Goal: Task Accomplishment & Management: Use online tool/utility

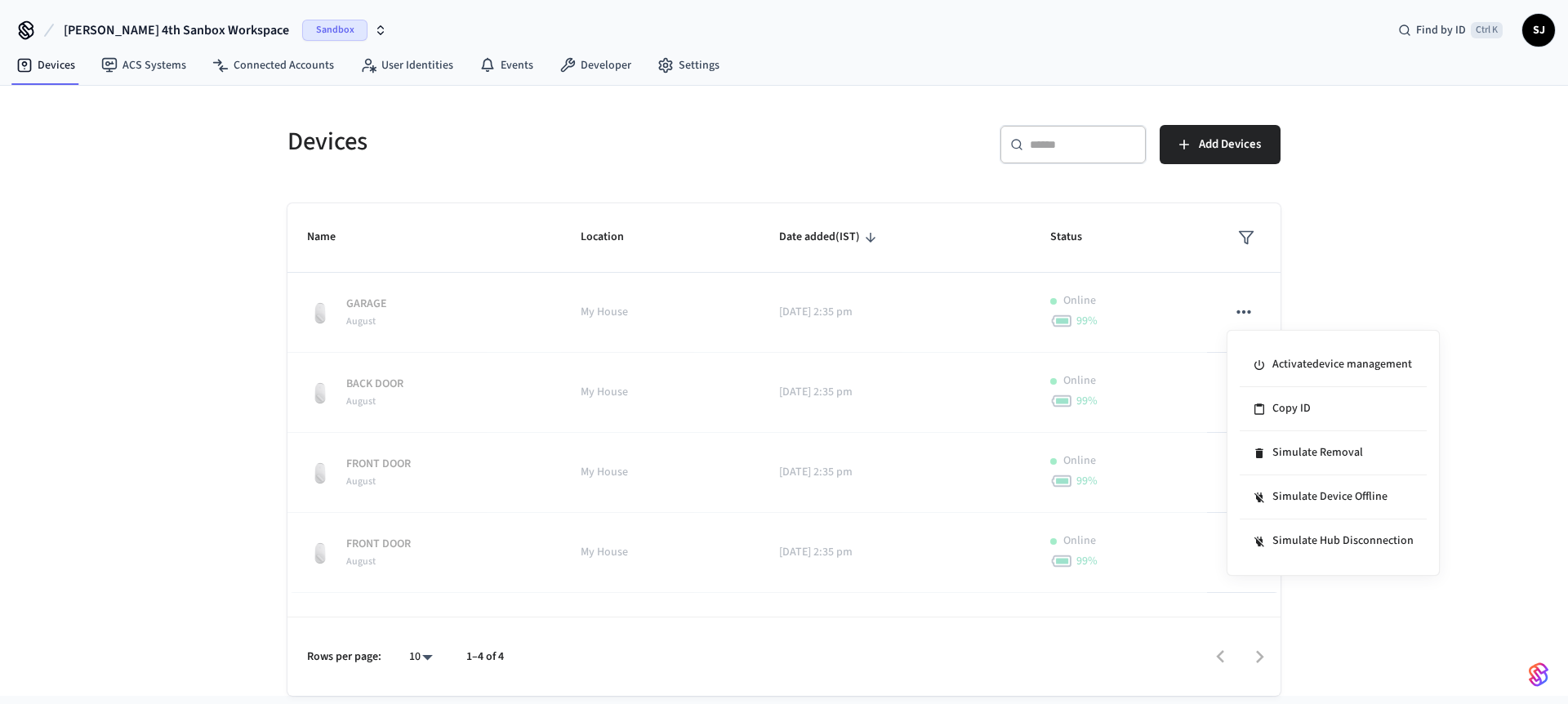
click at [1344, 288] on div at bounding box center [784, 352] width 1568 height 704
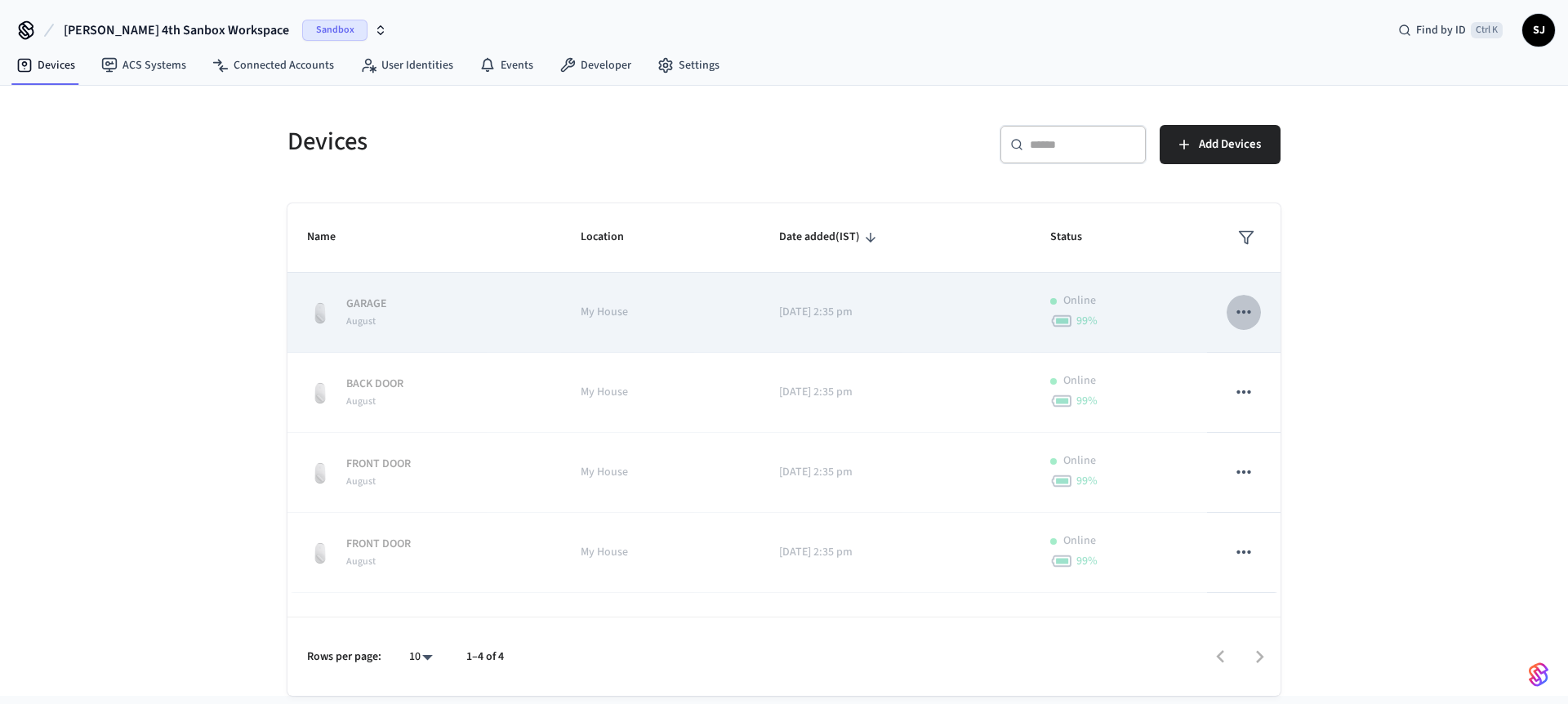
click at [1244, 319] on icon "sticky table" at bounding box center [1244, 312] width 21 height 21
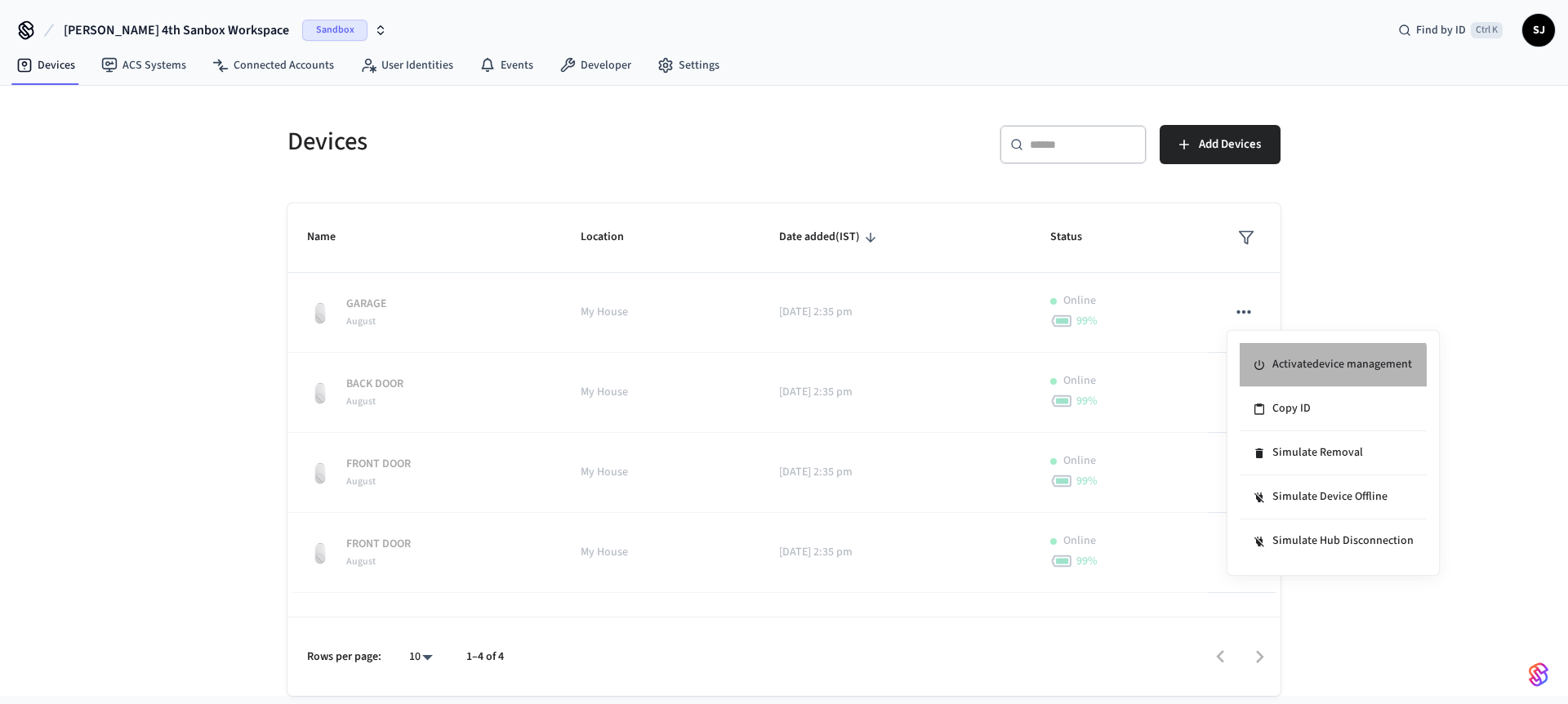
click at [1332, 374] on li "Activate device management" at bounding box center [1333, 365] width 187 height 44
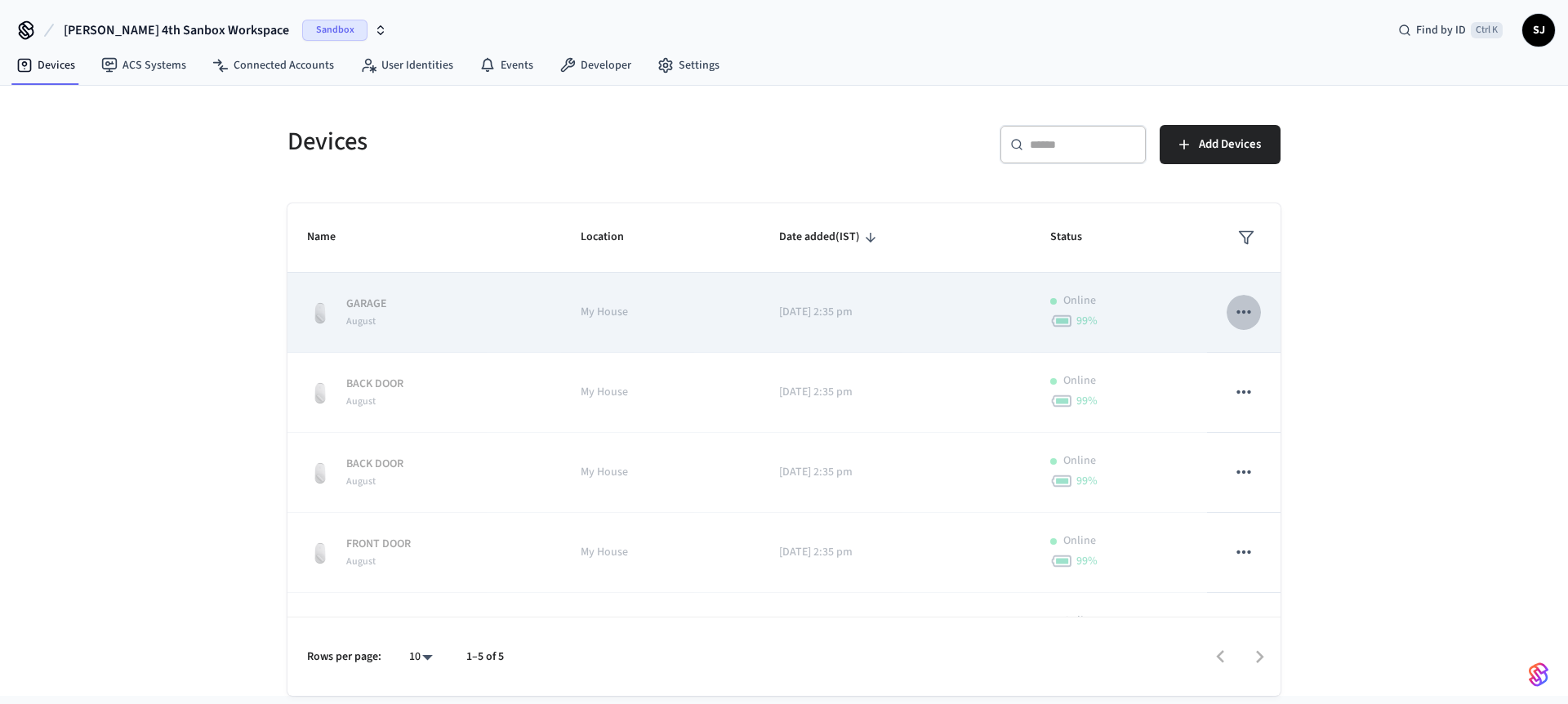
click at [1233, 321] on icon "sticky table" at bounding box center [1244, 312] width 21 height 21
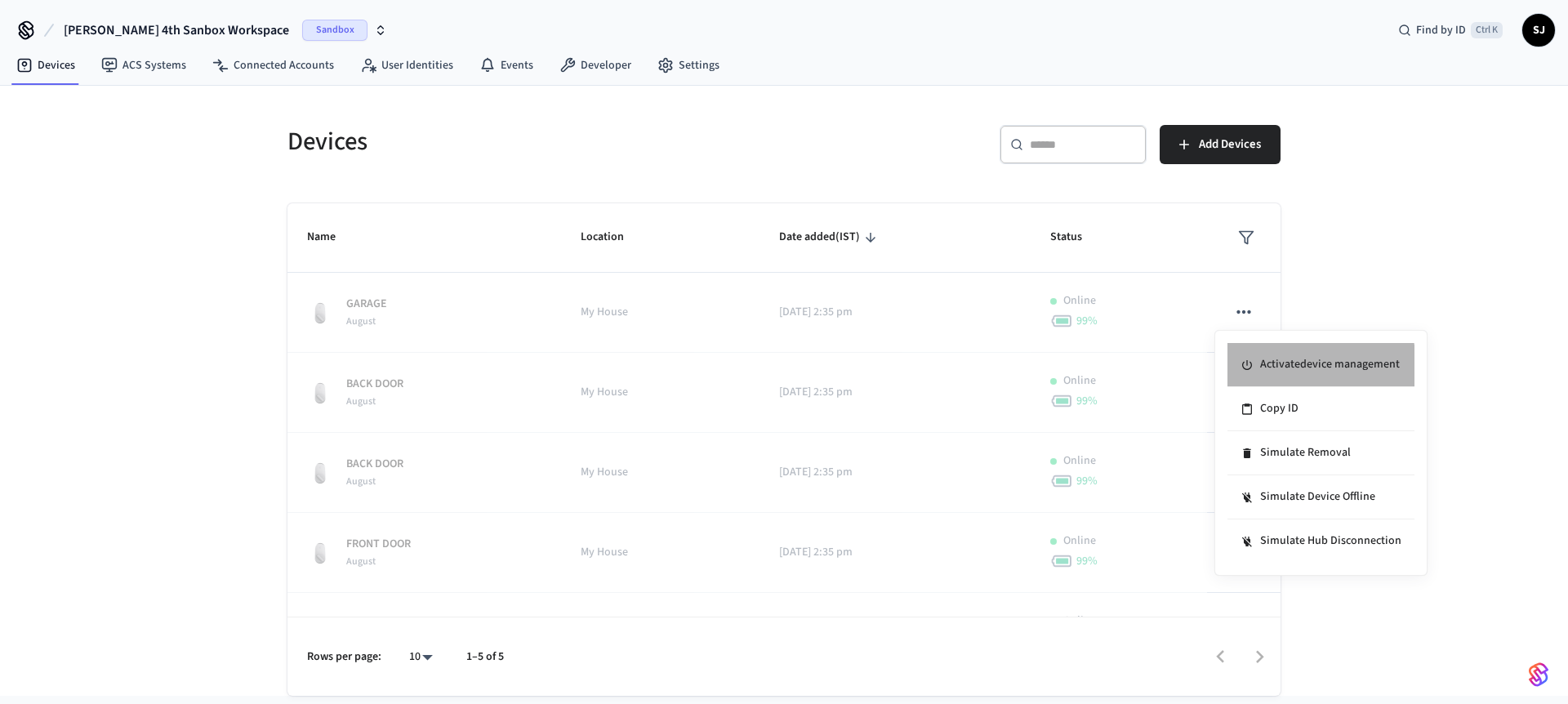
click at [1279, 366] on li "Activate device management" at bounding box center [1320, 365] width 187 height 44
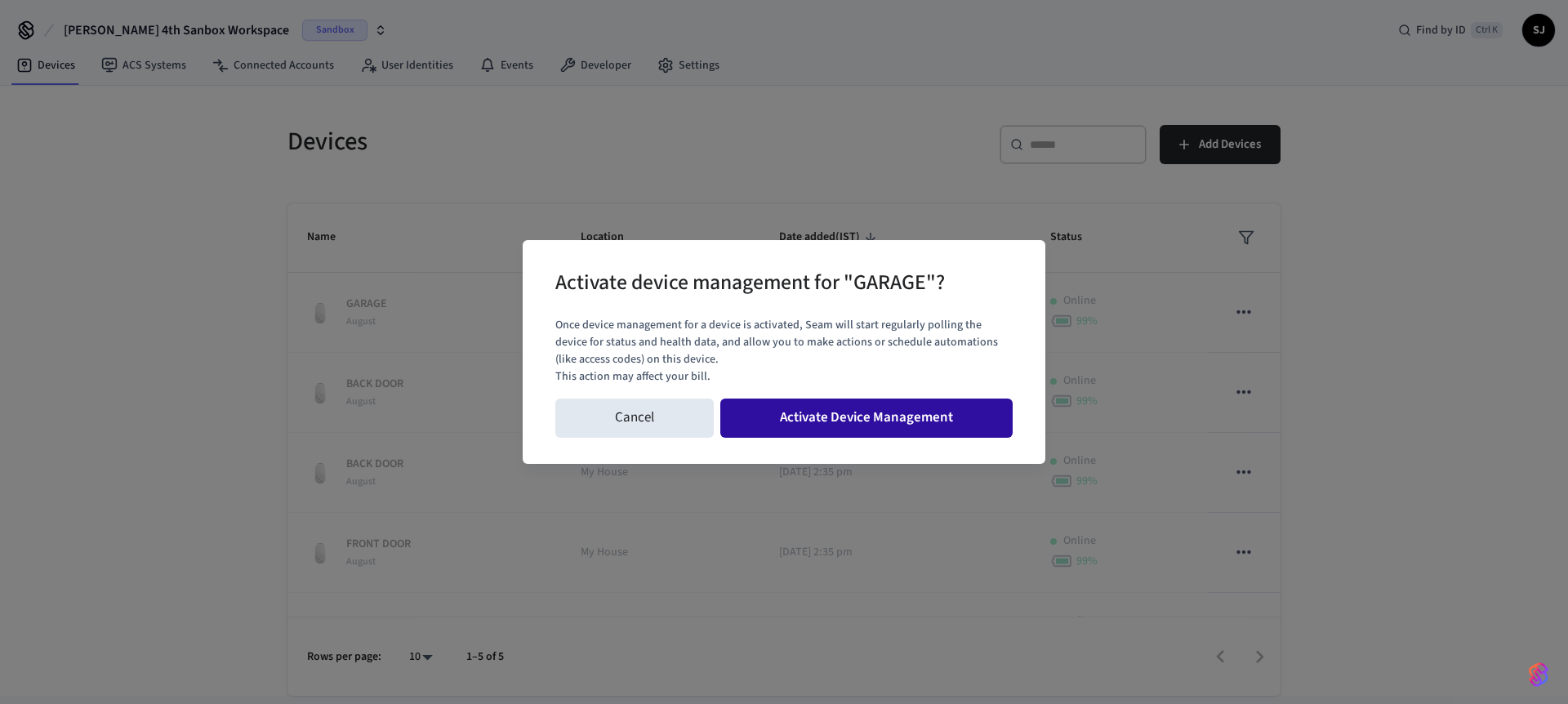
click at [971, 410] on button "Activate Device Management" at bounding box center [867, 418] width 292 height 39
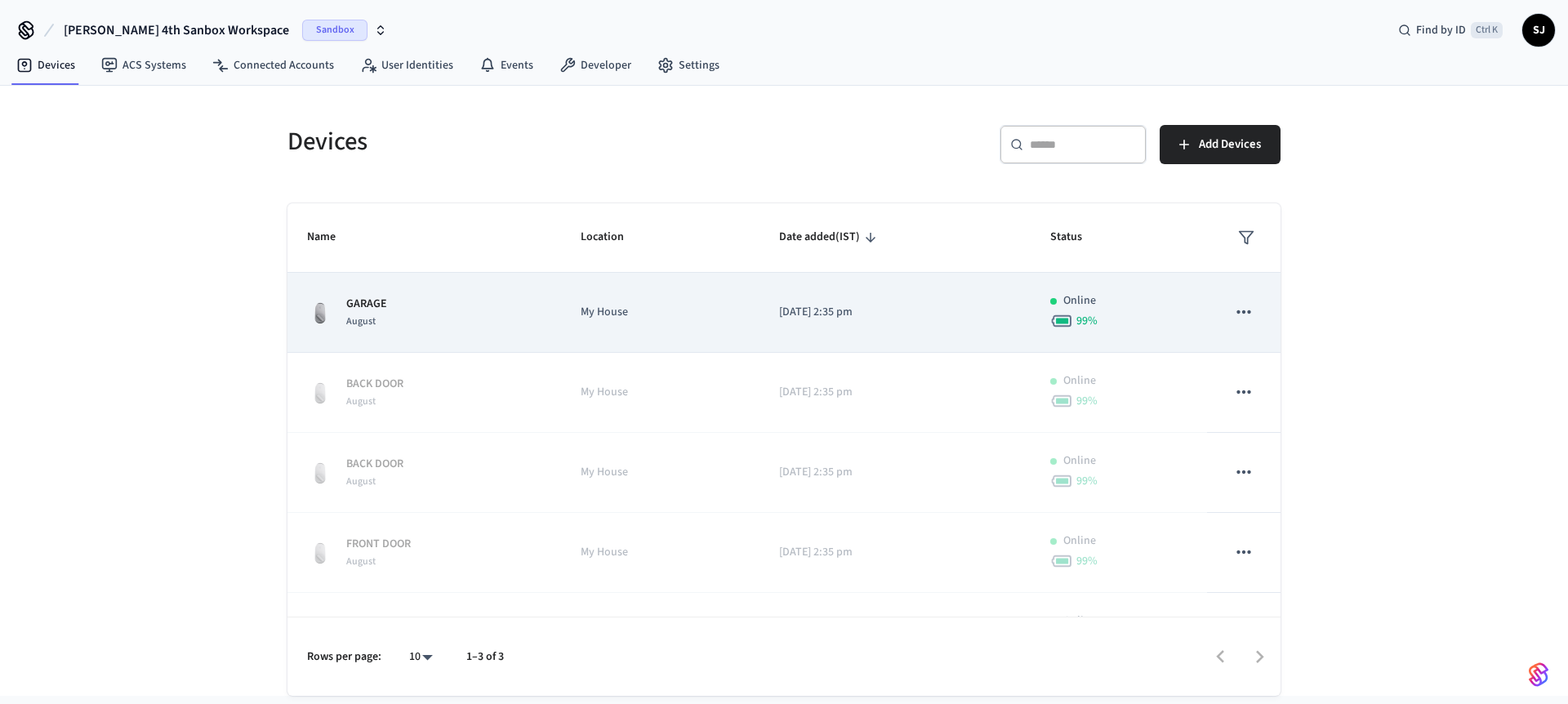
click at [663, 318] on p "My House" at bounding box center [660, 312] width 159 height 17
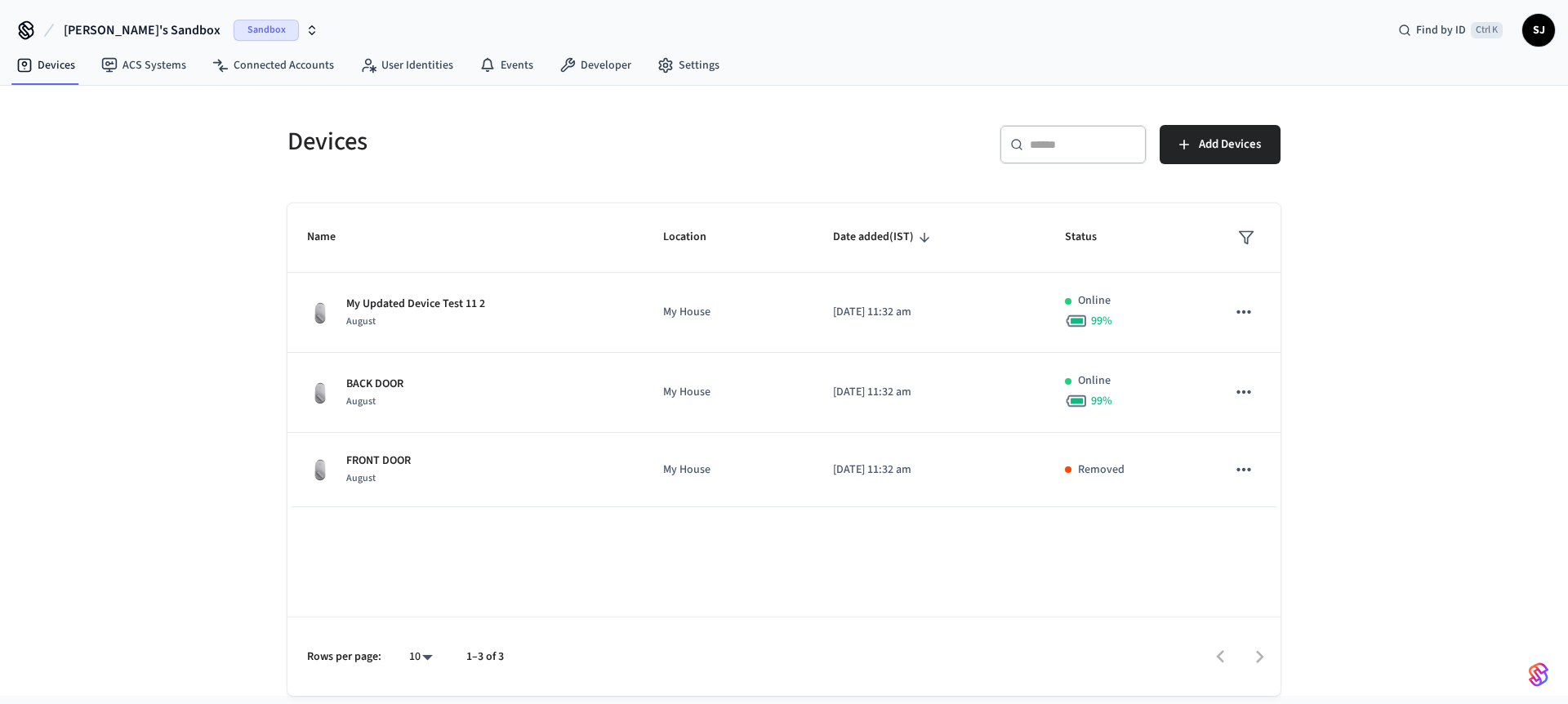
click at [163, 17] on button "Shubham's Sandbox Sandbox" at bounding box center [191, 31] width 265 height 35
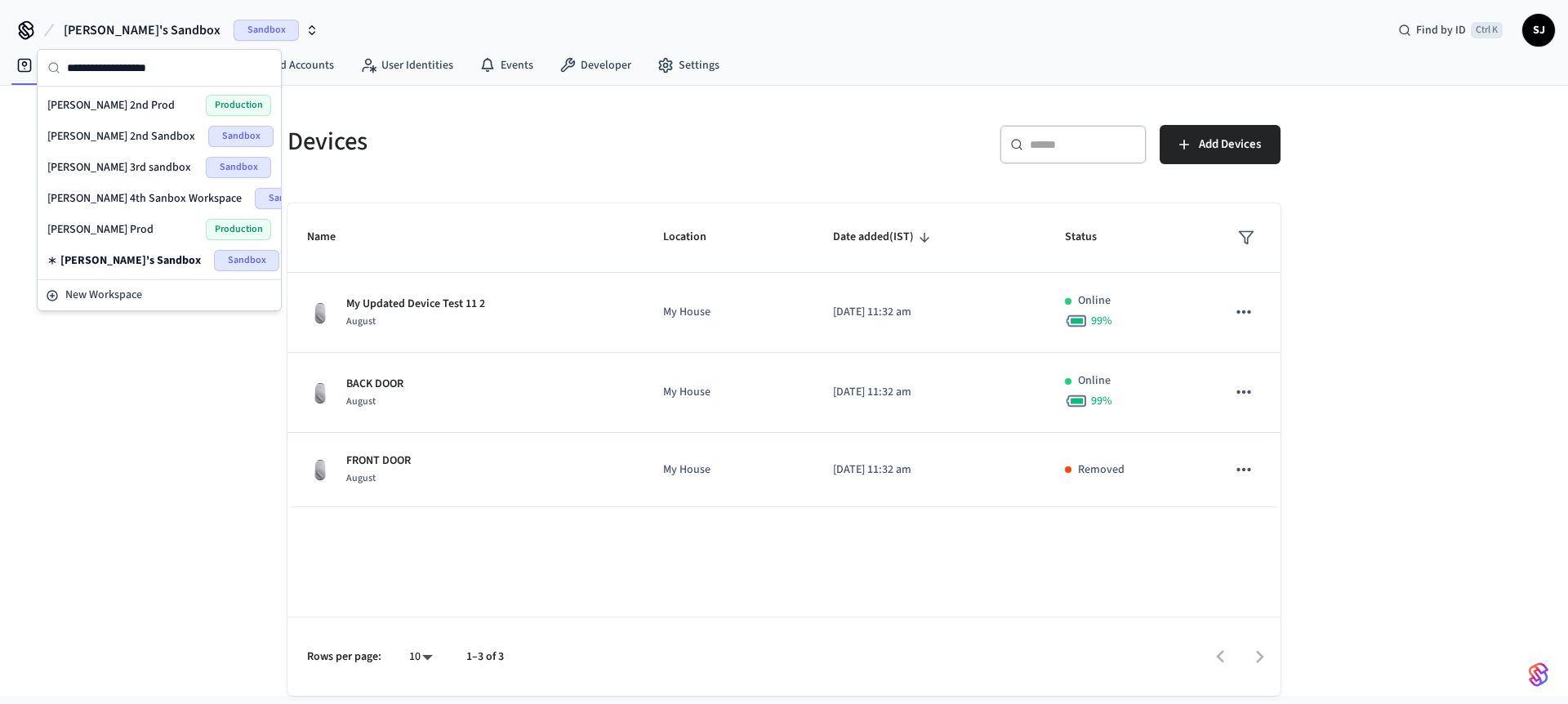
click at [130, 196] on span "[PERSON_NAME] 4th Sanbox Workspace" at bounding box center [144, 199] width 195 height 17
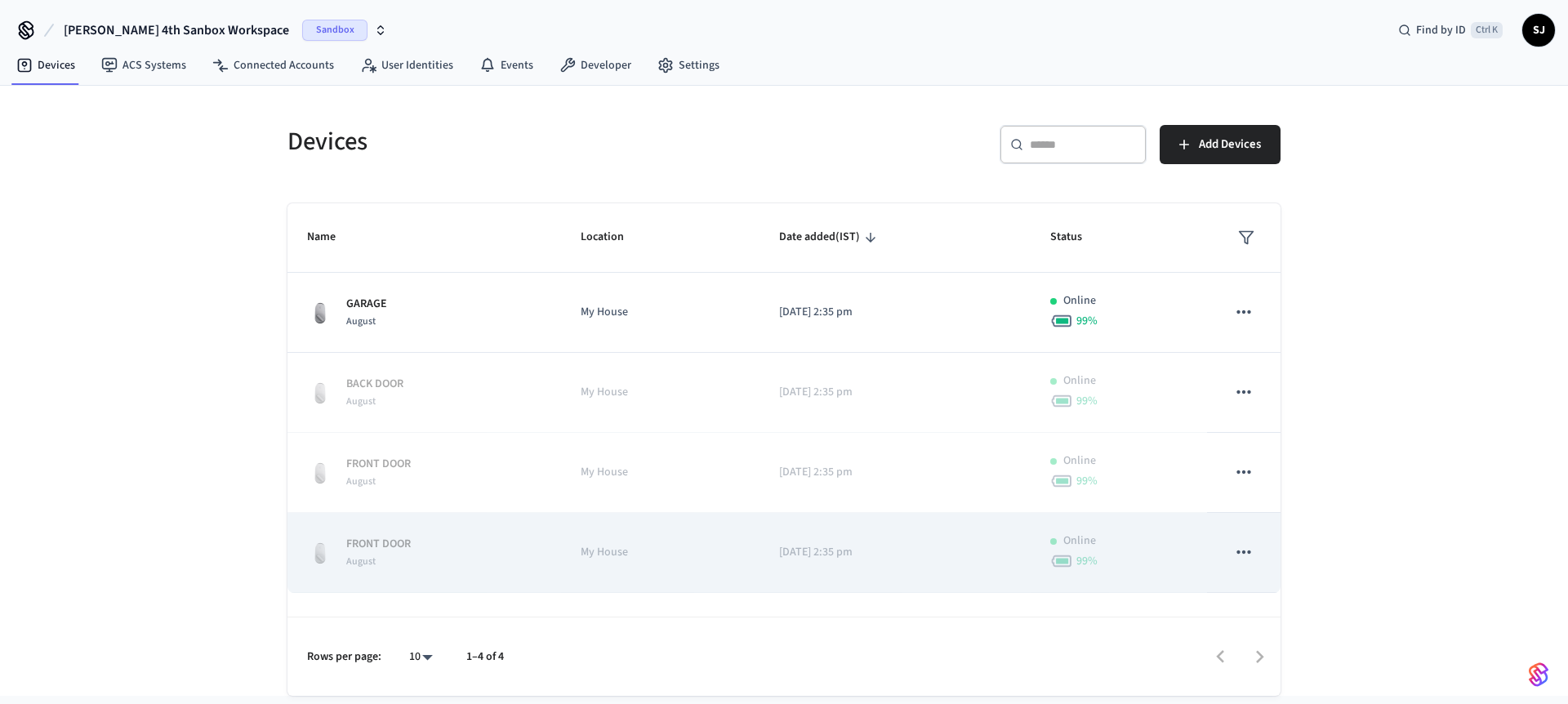
click at [1234, 551] on icon "sticky table" at bounding box center [1244, 552] width 21 height 21
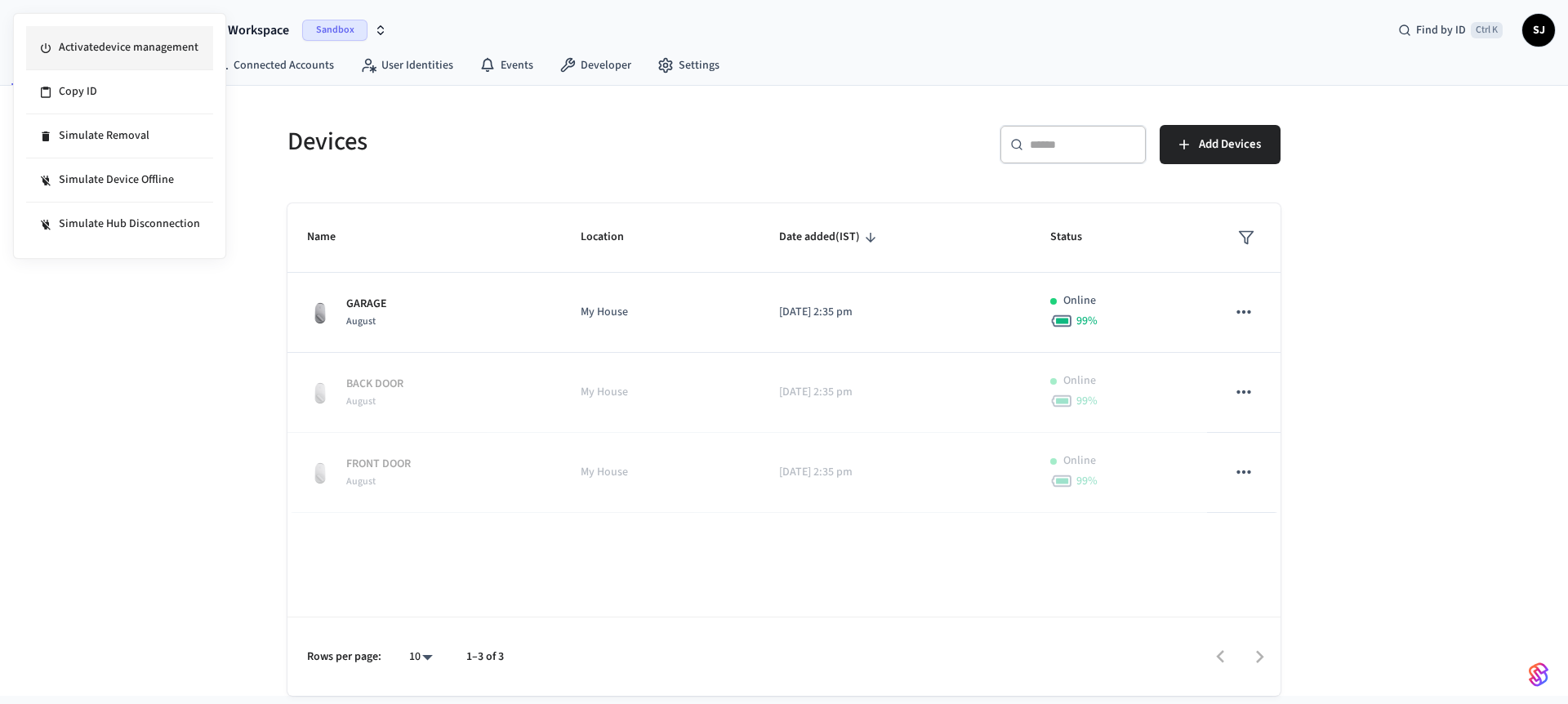
click at [1291, 486] on div at bounding box center [784, 352] width 1568 height 704
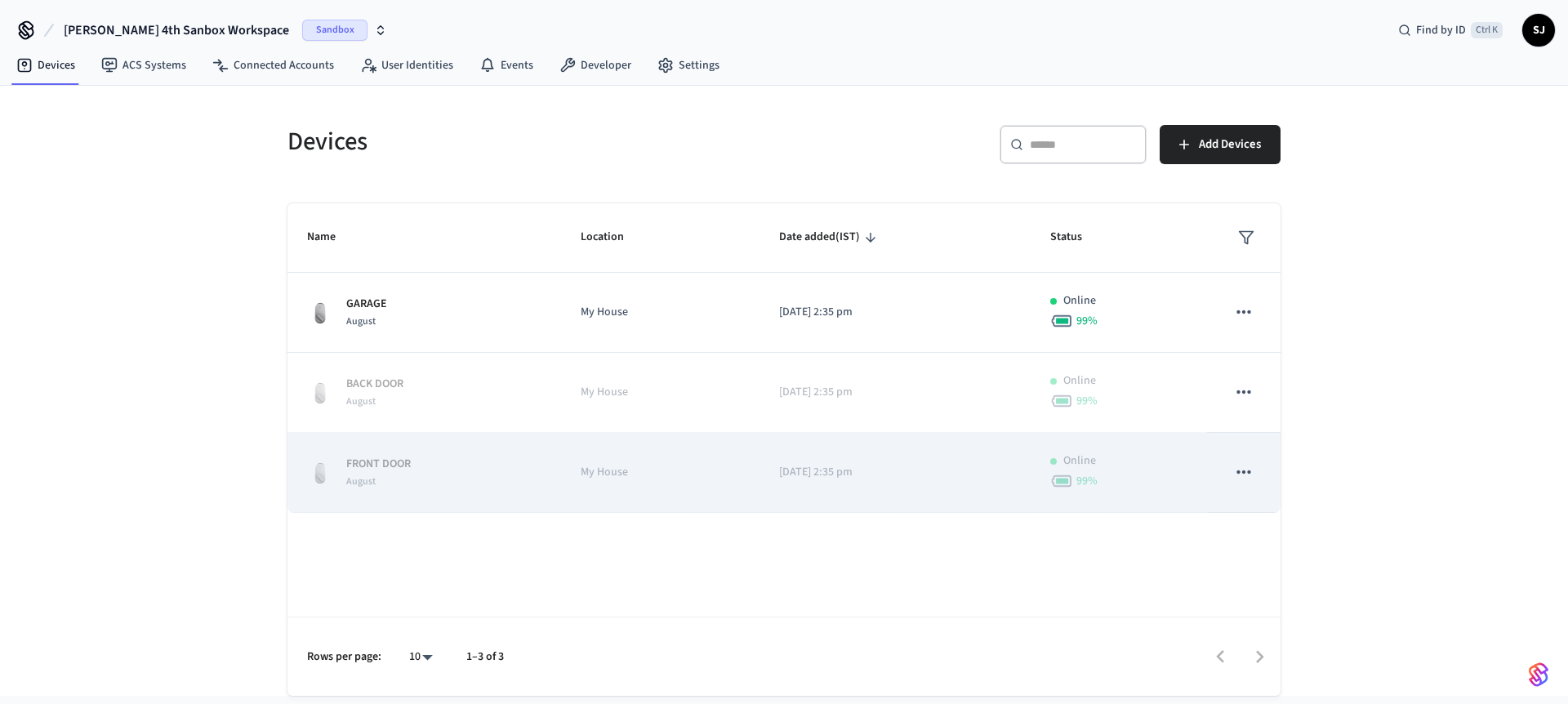
click at [1245, 464] on icon "sticky table" at bounding box center [1244, 472] width 21 height 21
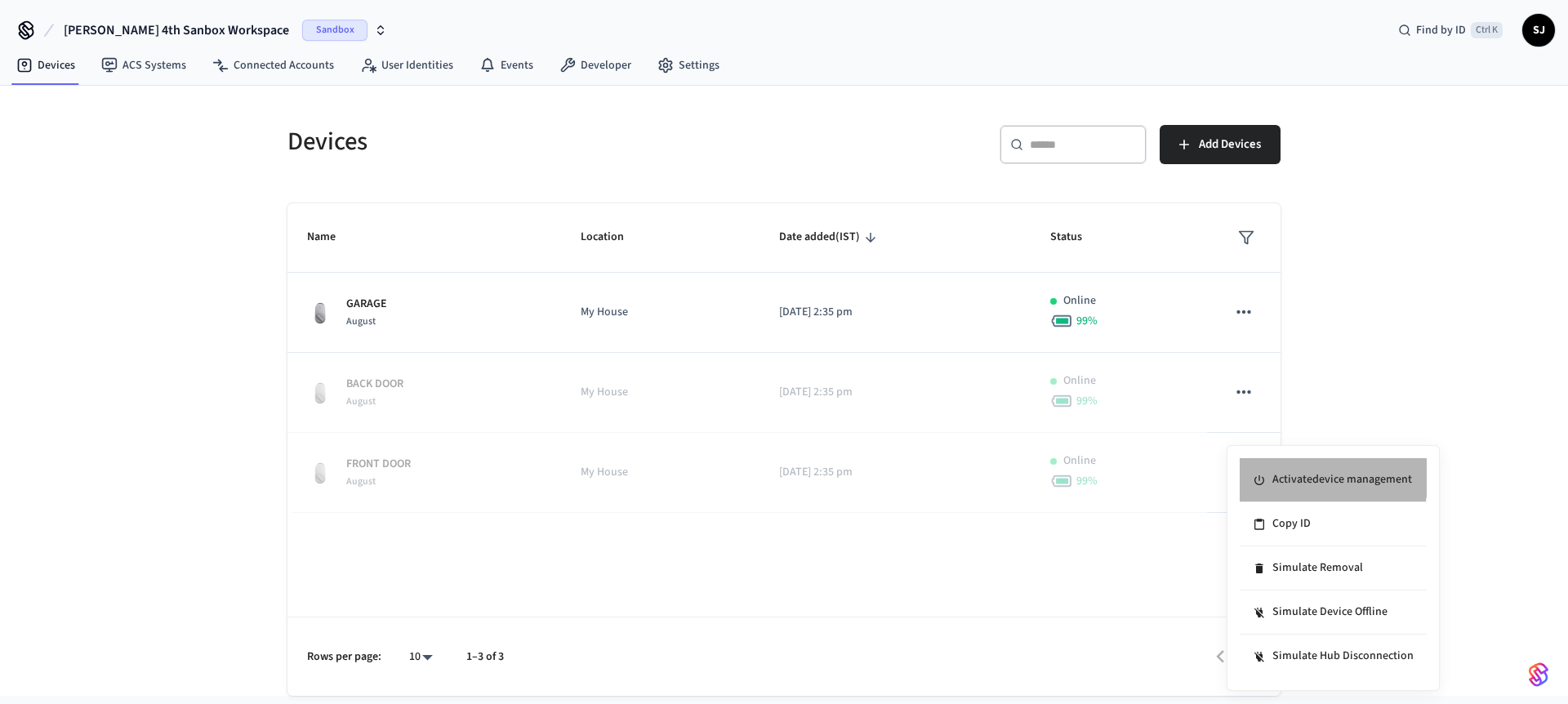
click at [1281, 474] on li "Activate device management" at bounding box center [1333, 480] width 187 height 44
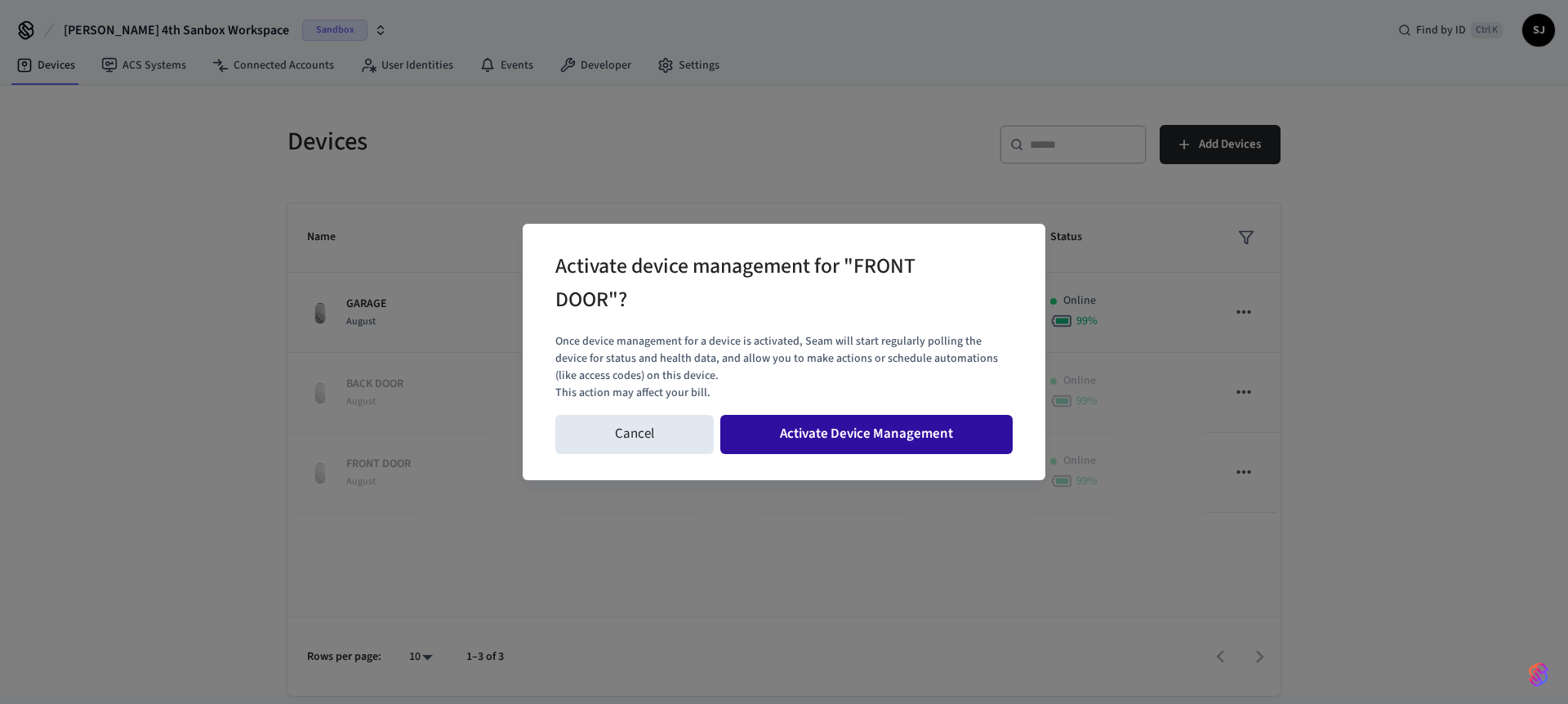
click at [976, 446] on button "Activate Device Management" at bounding box center [867, 434] width 292 height 39
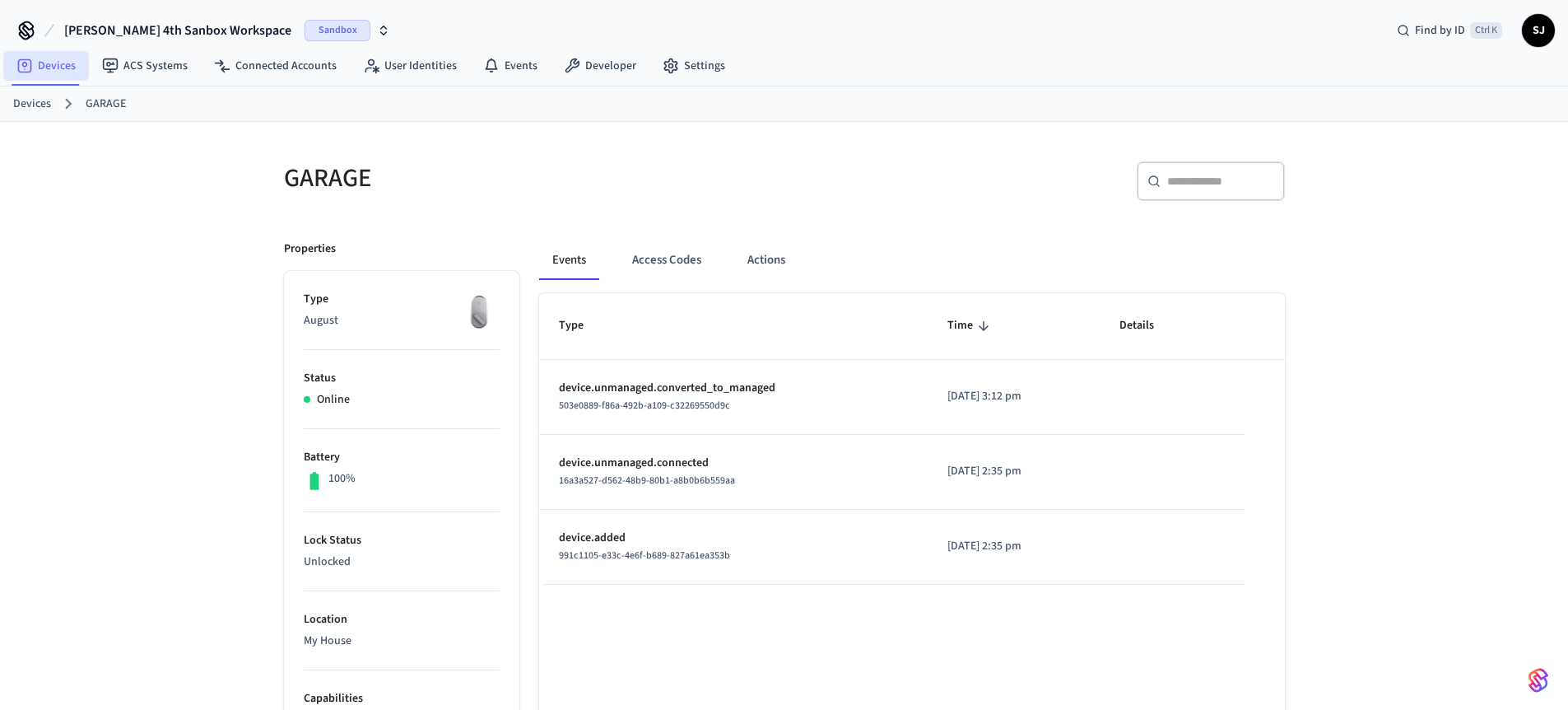
click at [36, 70] on link "Devices" at bounding box center [46, 66] width 86 height 30
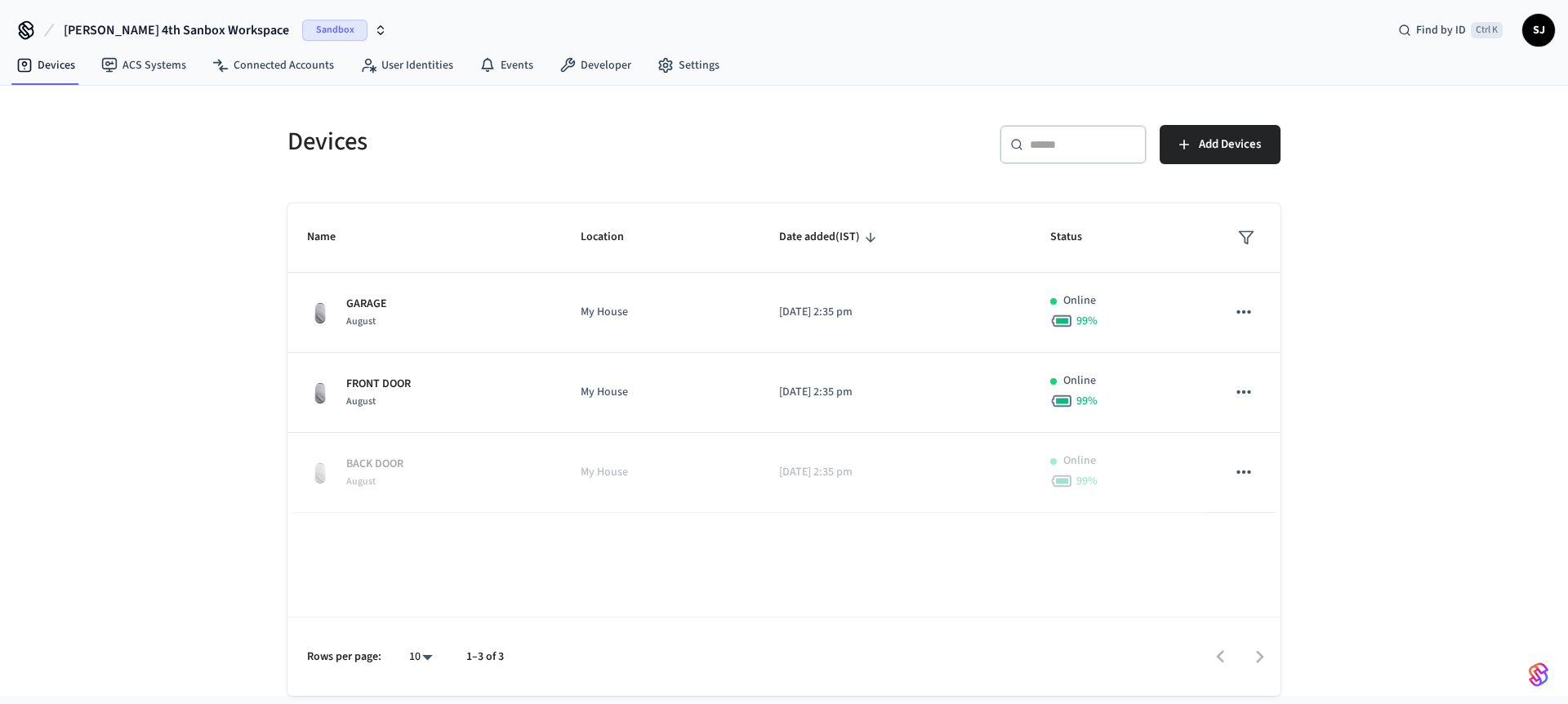
click at [877, 292] on td "[DATE] 2:35 pm" at bounding box center [895, 312] width 271 height 80
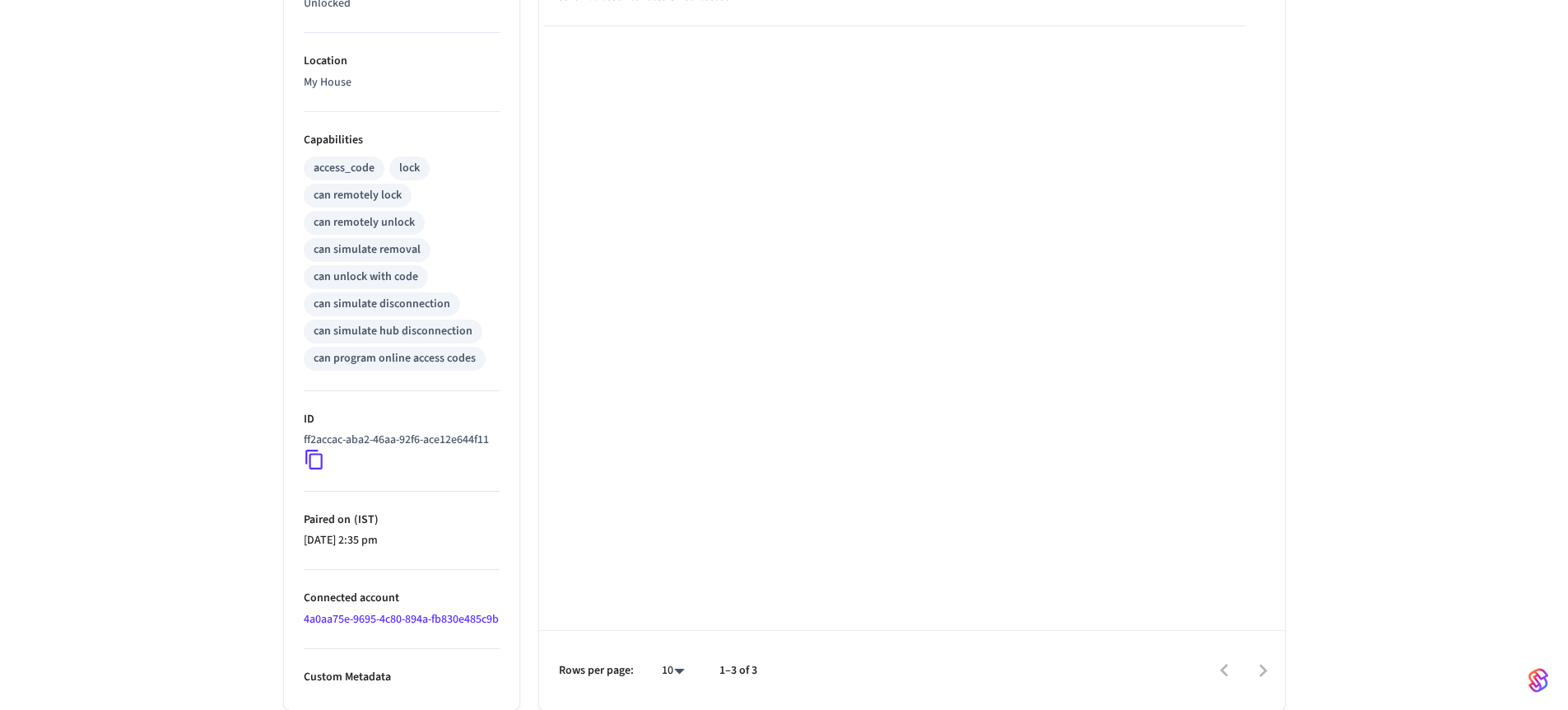
scroll to position [576, 0]
